Goal: Task Accomplishment & Management: Manage account settings

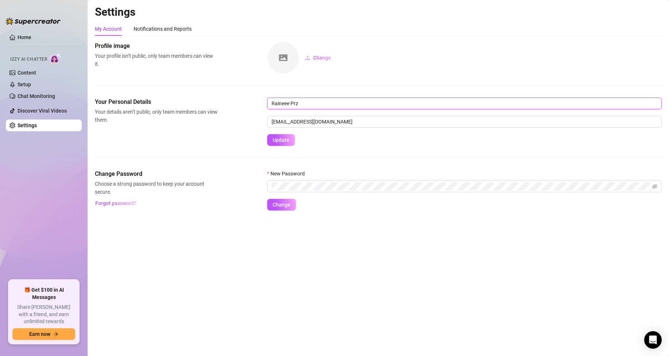
click at [306, 106] on input "Raineee Prz" at bounding box center [464, 103] width 395 height 12
type input "R"
type input "[PERSON_NAME]"
click at [646, 185] on icon "eye-invisible" at bounding box center [646, 186] width 5 height 5
click at [283, 204] on span "Change" at bounding box center [282, 205] width 18 height 6
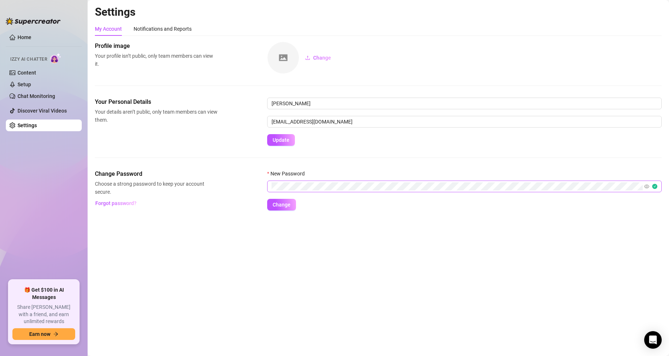
click at [204, 162] on div "Your Personal Details Your details aren’t public, only team members can view th…" at bounding box center [378, 133] width 567 height 72
click at [290, 206] on span "Change" at bounding box center [282, 205] width 18 height 6
click at [171, 268] on main "Settings My Account Notifications and Reports Profile image Your profile isn’t …" at bounding box center [379, 178] width 582 height 356
click at [652, 187] on span at bounding box center [650, 186] width 13 height 8
click at [656, 185] on span at bounding box center [650, 186] width 13 height 8
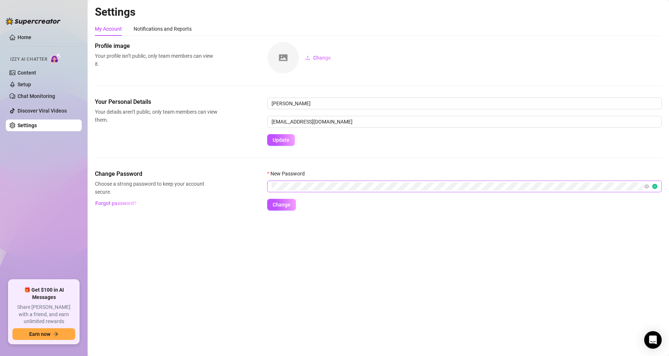
click at [654, 187] on span at bounding box center [650, 186] width 13 height 8
click at [647, 187] on icon "eye" at bounding box center [646, 186] width 5 height 4
click at [283, 243] on main "Settings My Account Notifications and Reports Profile image Your profile isn’t …" at bounding box center [379, 178] width 582 height 356
drag, startPoint x: 149, startPoint y: 26, endPoint x: 168, endPoint y: 40, distance: 23.8
click at [150, 28] on div "Notifications and Reports" at bounding box center [163, 29] width 58 height 8
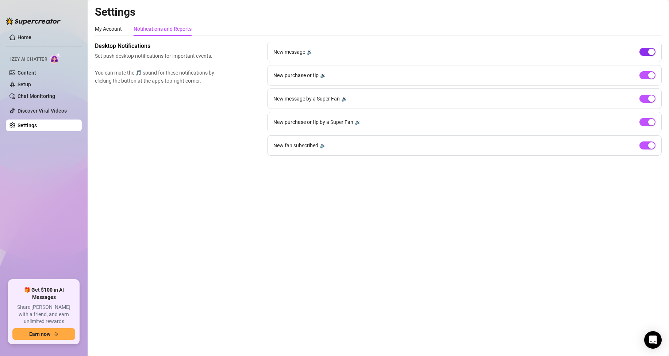
click at [652, 54] on div "button" at bounding box center [651, 52] width 7 height 7
click at [649, 102] on div "button" at bounding box center [651, 98] width 7 height 7
click at [108, 26] on div "My Account" at bounding box center [108, 29] width 27 height 8
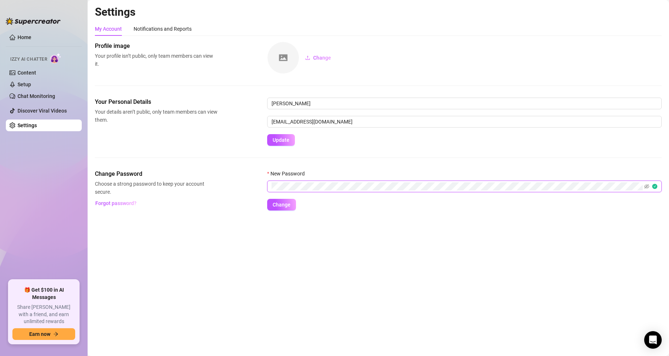
click at [267, 199] on button "Change" at bounding box center [281, 205] width 29 height 12
click at [150, 262] on main "Settings My Account Notifications and Reports Profile image Your profile isn’t …" at bounding box center [379, 178] width 582 height 356
click at [288, 206] on span "Change" at bounding box center [282, 205] width 18 height 6
click at [311, 238] on main "Settings My Account Notifications and Reports Profile image Your profile isn’t …" at bounding box center [379, 178] width 582 height 356
click at [30, 85] on link "Setup" at bounding box center [25, 84] width 14 height 6
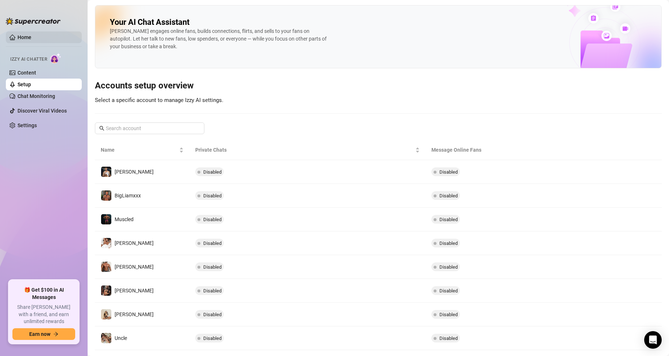
click at [31, 34] on link "Home" at bounding box center [25, 37] width 14 height 6
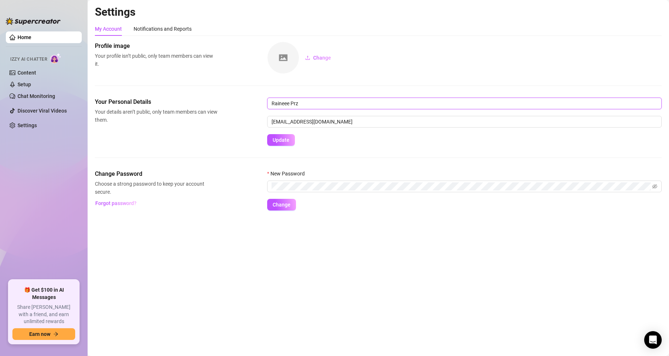
drag, startPoint x: 324, startPoint y: 102, endPoint x: 216, endPoint y: 90, distance: 108.7
click at [216, 90] on div "Profile image Your profile isn’t public, only team members can view it. Change …" at bounding box center [378, 126] width 567 height 169
type input "[PERSON_NAME]"
click at [280, 143] on button "Update" at bounding box center [281, 140] width 28 height 12
click at [645, 185] on icon "eye-invisible" at bounding box center [646, 186] width 5 height 5
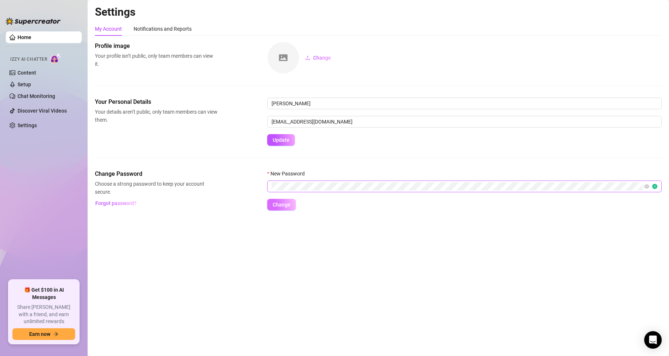
click at [276, 206] on span "Change" at bounding box center [282, 205] width 18 height 6
click at [158, 257] on main "Settings My Account Notifications and Reports Profile image Your profile isn’t …" at bounding box center [379, 178] width 582 height 356
click at [287, 207] on span "Change" at bounding box center [282, 205] width 18 height 6
click at [150, 264] on main "Settings My Account Notifications and Reports Profile image Your profile isn’t …" at bounding box center [379, 178] width 582 height 356
click at [188, 101] on span "Your Personal Details" at bounding box center [156, 101] width 123 height 9
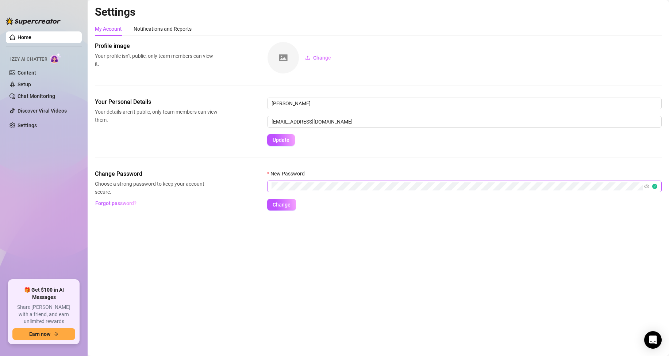
click at [432, 70] on div "Change" at bounding box center [464, 58] width 395 height 32
click at [165, 27] on div "Notifications and Reports" at bounding box center [163, 29] width 58 height 8
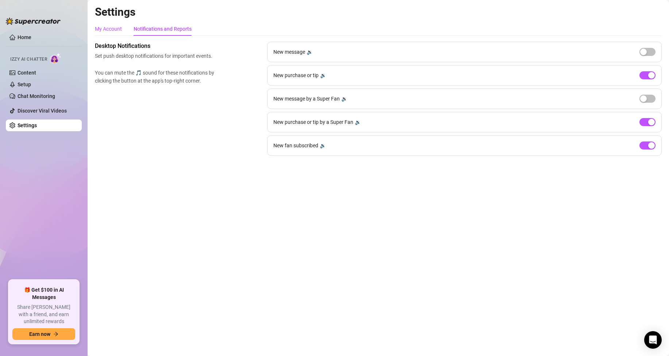
click at [115, 32] on div "My Account" at bounding box center [108, 29] width 27 height 8
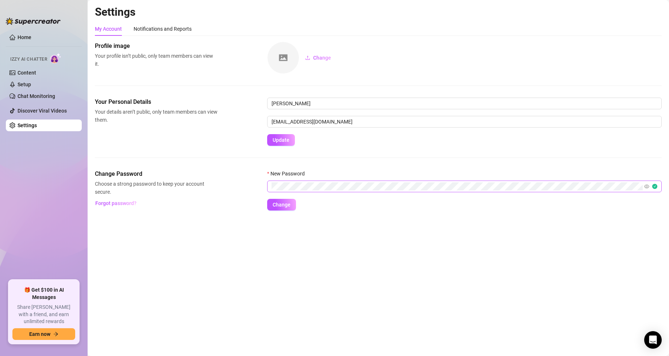
click at [655, 187] on span at bounding box center [650, 186] width 13 height 8
click at [646, 187] on icon "eye" at bounding box center [646, 186] width 5 height 4
click at [168, 33] on div "Notifications and Reports" at bounding box center [163, 29] width 58 height 14
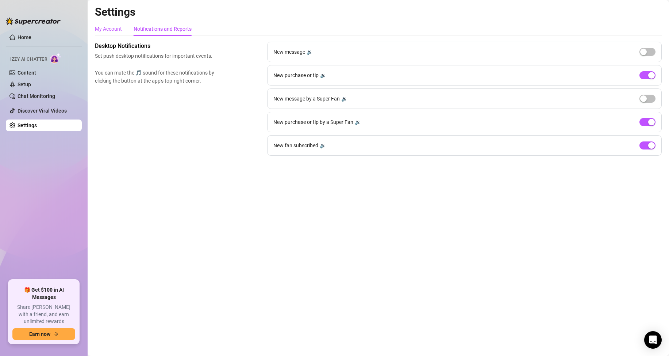
click at [104, 26] on div "My Account" at bounding box center [108, 29] width 27 height 8
